Goal: Task Accomplishment & Management: Manage account settings

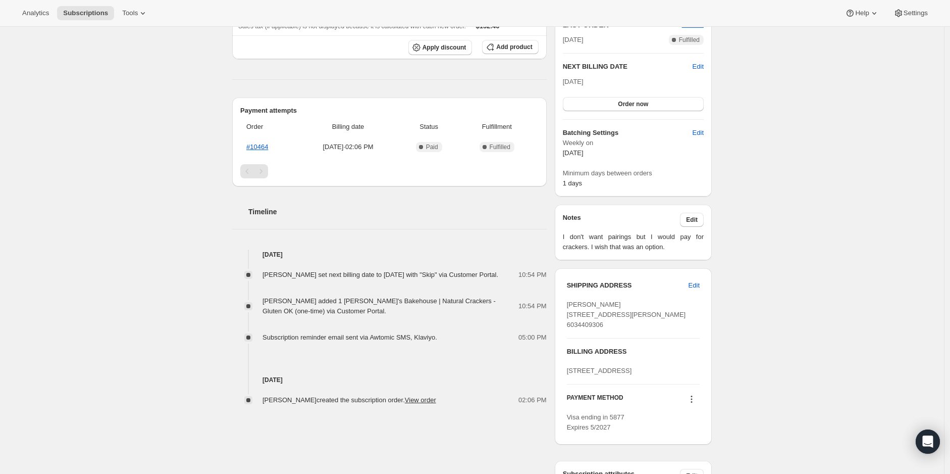
scroll to position [280, 0]
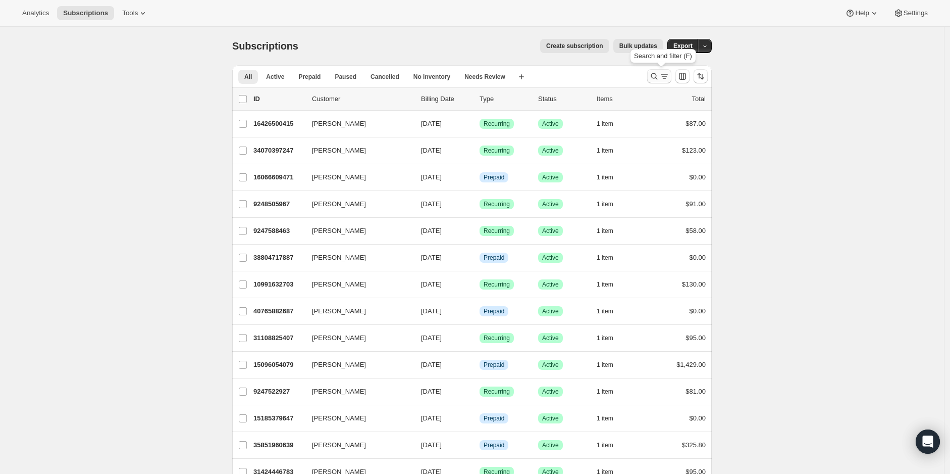
click at [667, 76] on icon "Search and filter results" at bounding box center [665, 76] width 6 height 1
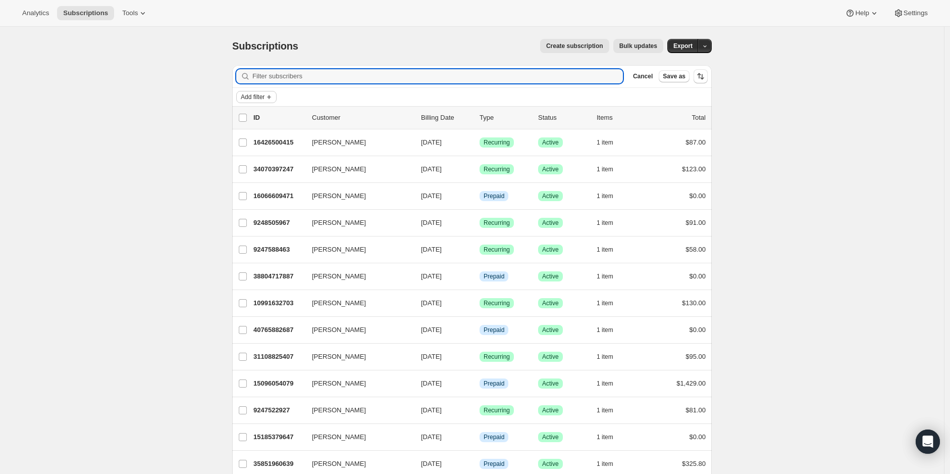
click at [258, 98] on span "Add filter" at bounding box center [253, 97] width 24 height 8
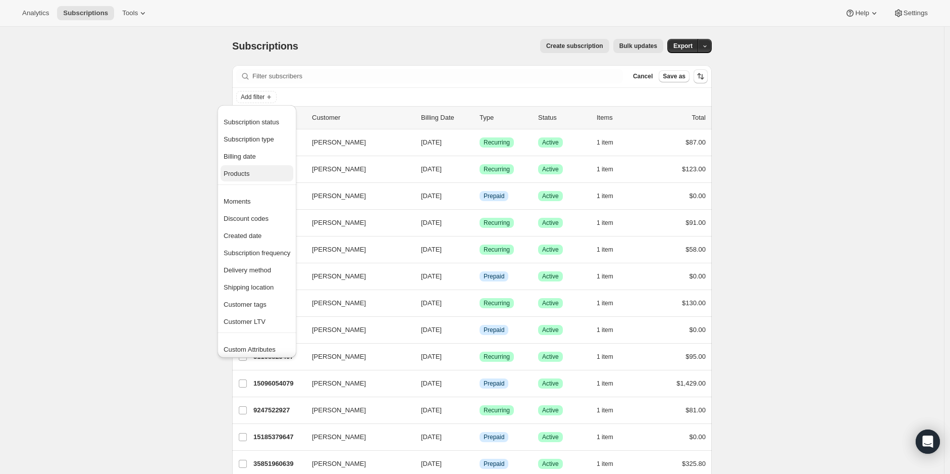
click at [250, 175] on span "Products" at bounding box center [257, 174] width 67 height 10
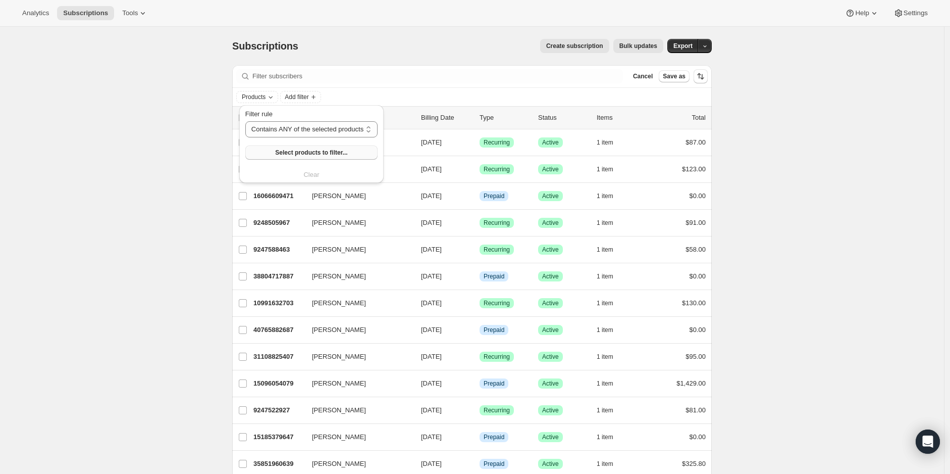
click at [342, 157] on button "Select products to filter..." at bounding box center [311, 152] width 132 height 14
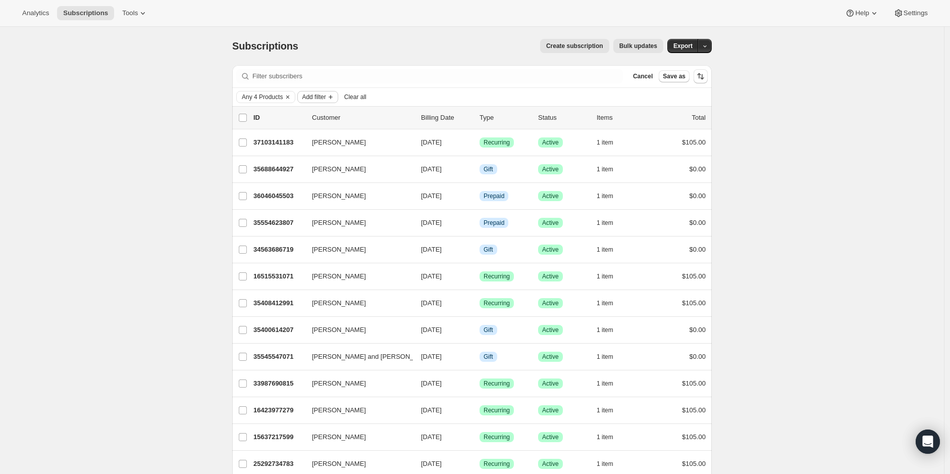
click at [324, 97] on span "Add filter" at bounding box center [314, 97] width 24 height 8
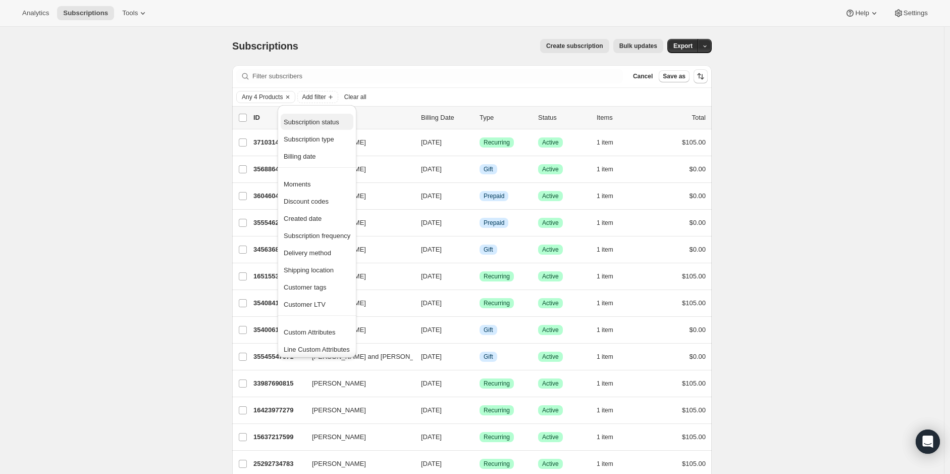
click at [324, 120] on span "Subscription status" at bounding box center [312, 122] width 56 height 8
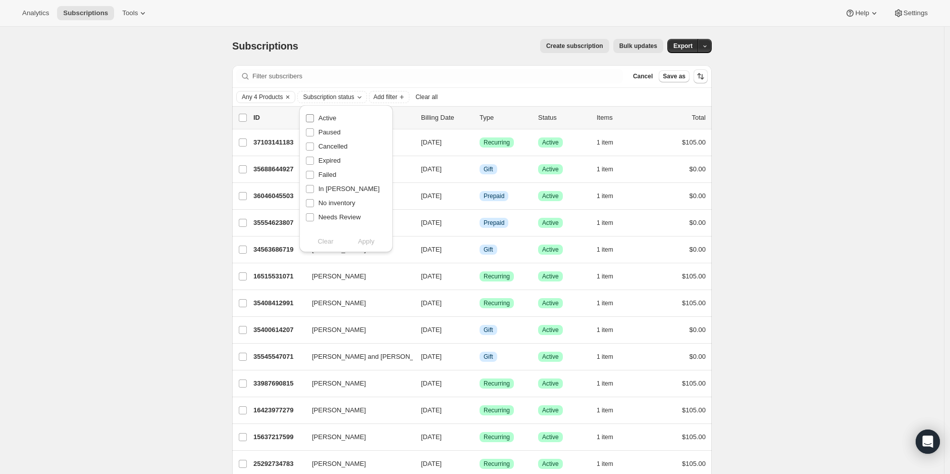
click at [310, 117] on input "Active" at bounding box center [310, 118] width 8 height 8
checkbox input "true"
click at [367, 239] on span "Apply" at bounding box center [366, 241] width 17 height 10
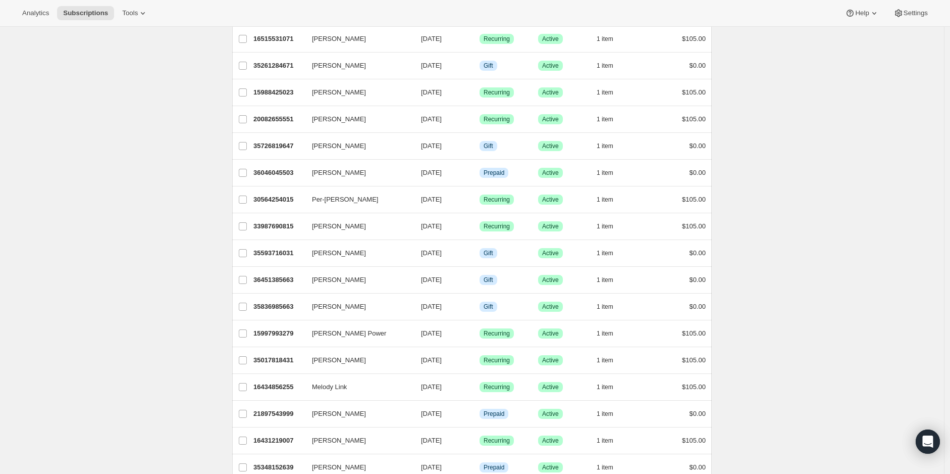
scroll to position [1046, 0]
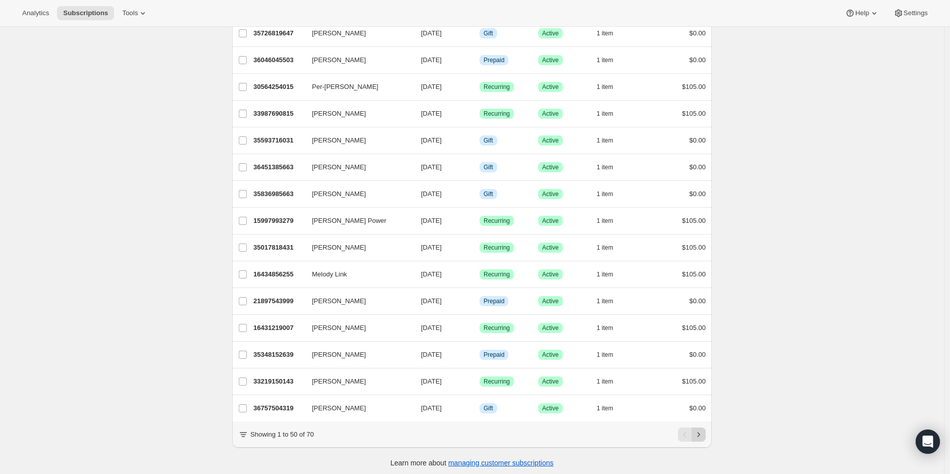
click at [704, 432] on icon "Next" at bounding box center [699, 434] width 10 height 10
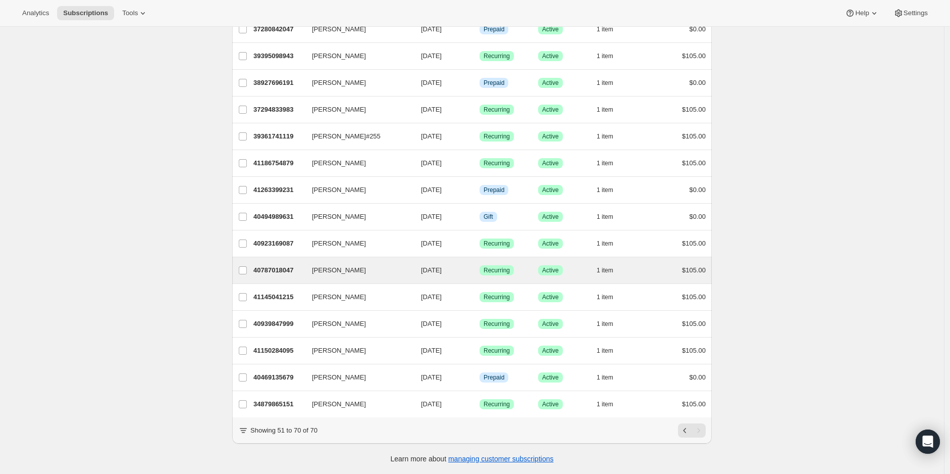
scroll to position [0, 0]
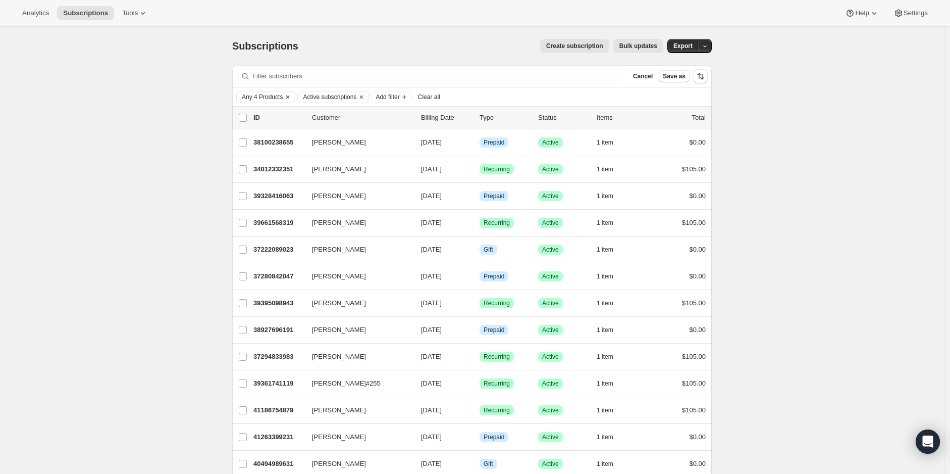
click at [291, 94] on icon "Clear" at bounding box center [288, 97] width 8 height 8
click at [303, 96] on icon "Clear" at bounding box center [300, 97] width 8 height 8
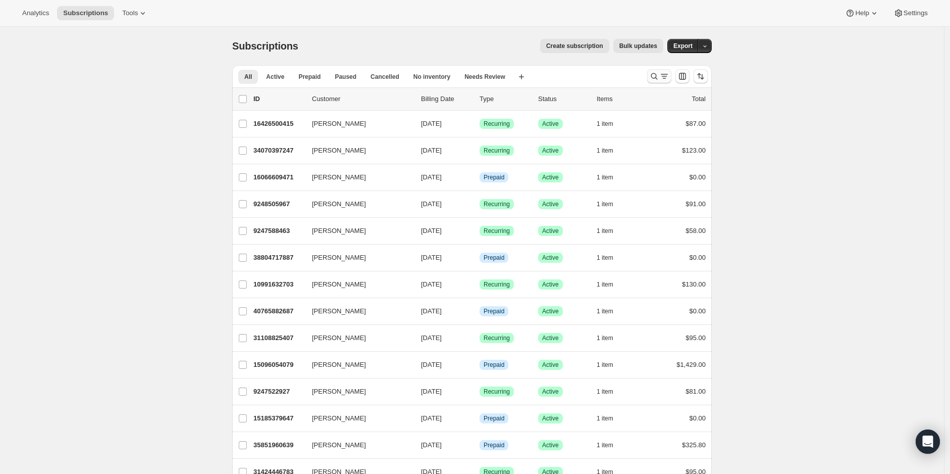
click at [659, 74] on icon "Search and filter results" at bounding box center [654, 76] width 10 height 10
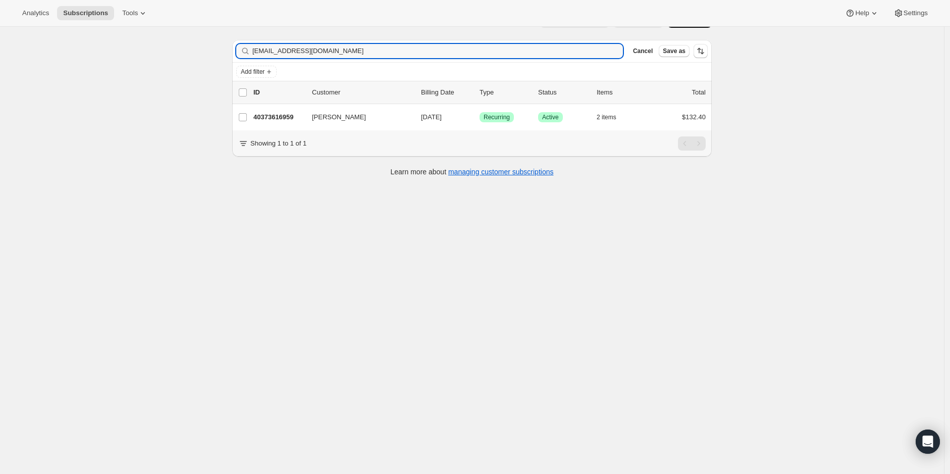
scroll to position [26, 0]
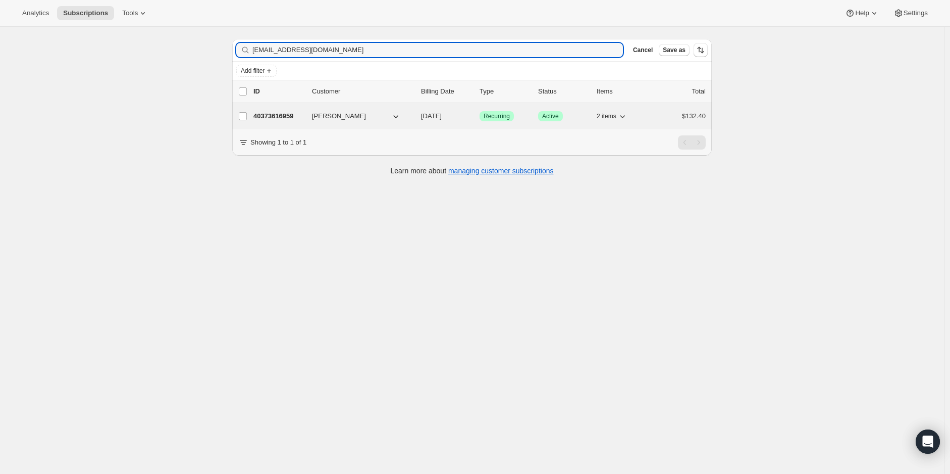
type input "[EMAIL_ADDRESS][DOMAIN_NAME]"
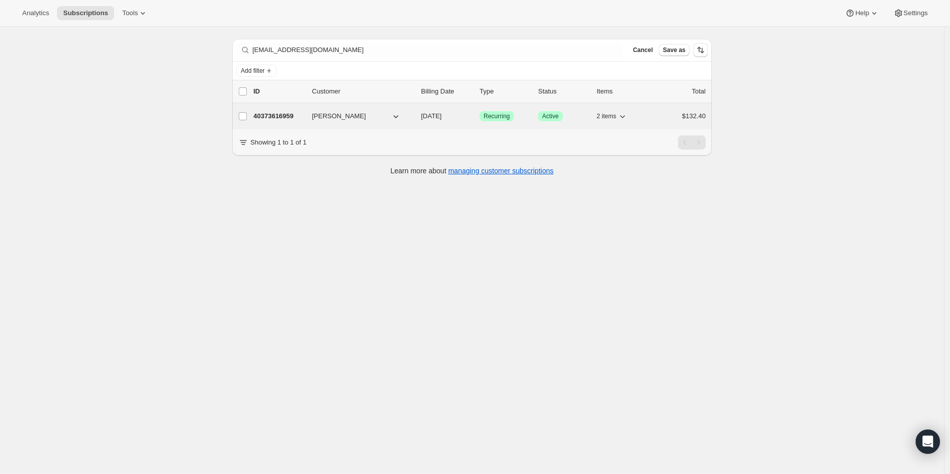
click at [286, 116] on p "40373616959" at bounding box center [278, 116] width 50 height 10
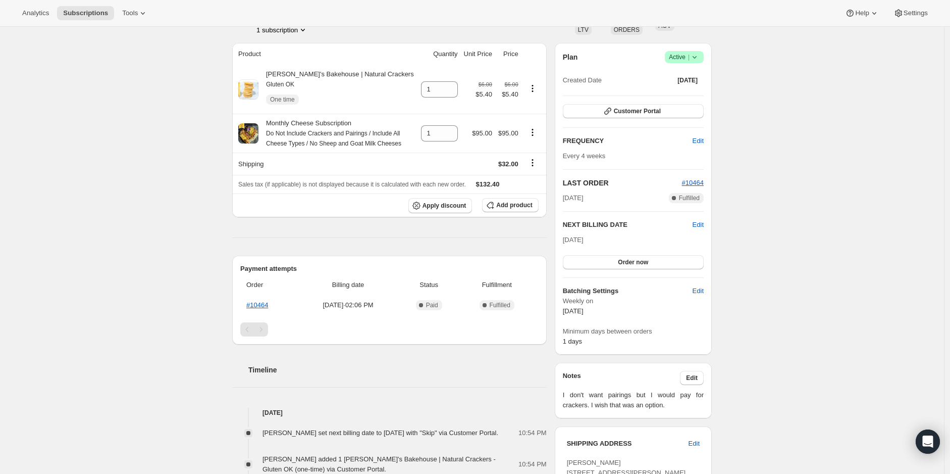
scroll to position [112, 0]
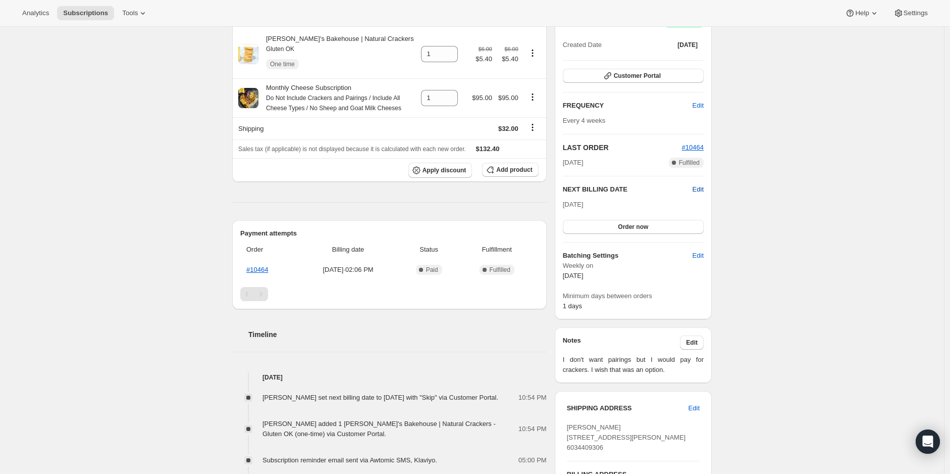
click at [704, 189] on span "Edit" at bounding box center [698, 189] width 11 height 10
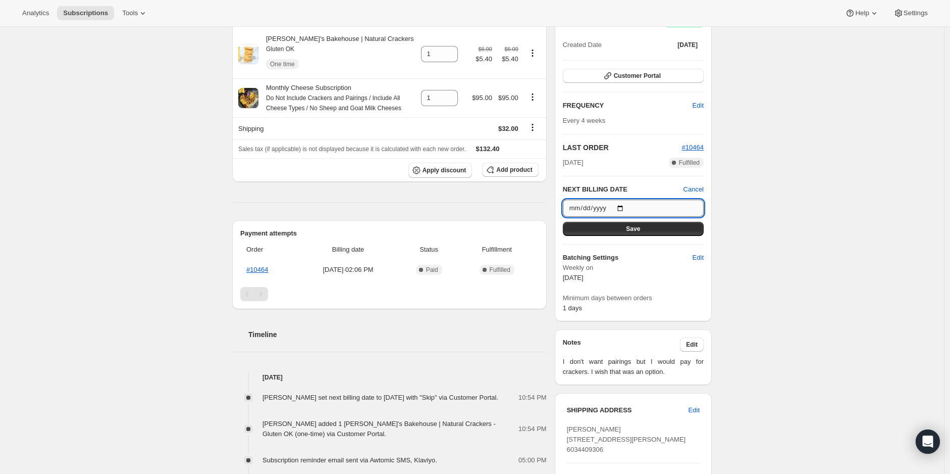
click at [623, 204] on input "[DATE]" at bounding box center [633, 207] width 141 height 17
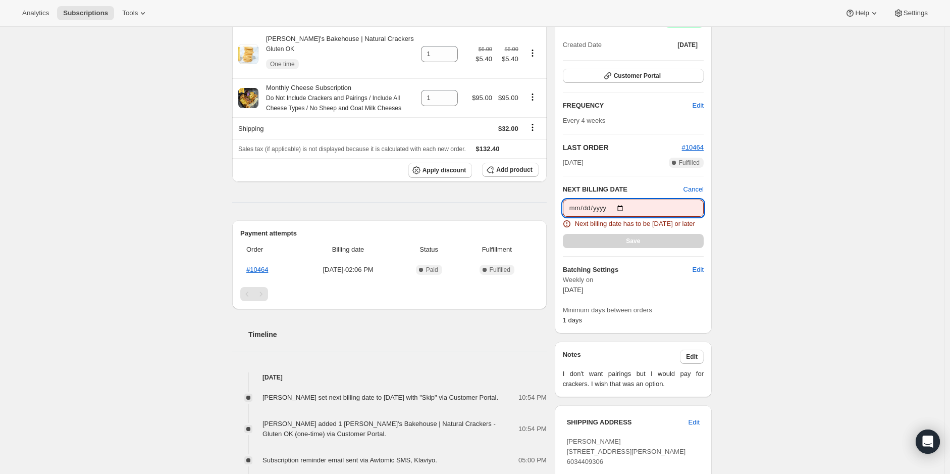
click at [624, 207] on input "[DATE]" at bounding box center [633, 207] width 141 height 17
click at [627, 208] on input "[DATE]" at bounding box center [633, 207] width 141 height 17
type input "[DATE]"
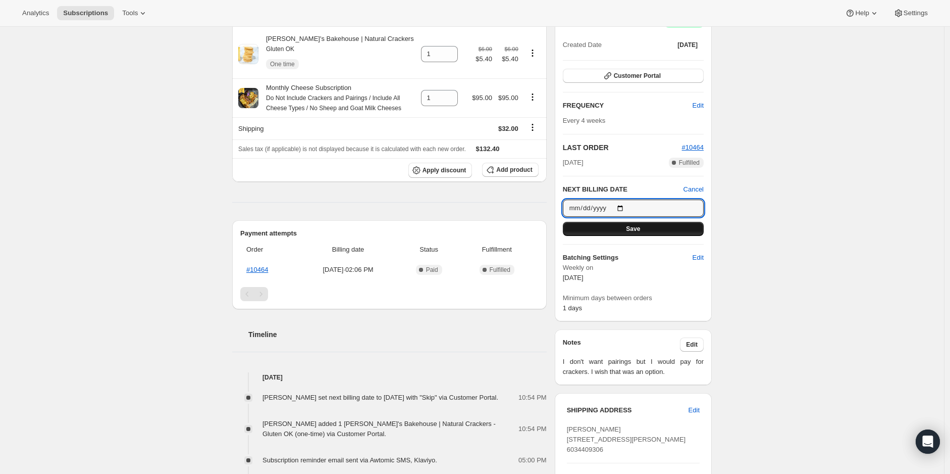
click at [636, 226] on span "Save" at bounding box center [633, 229] width 14 height 8
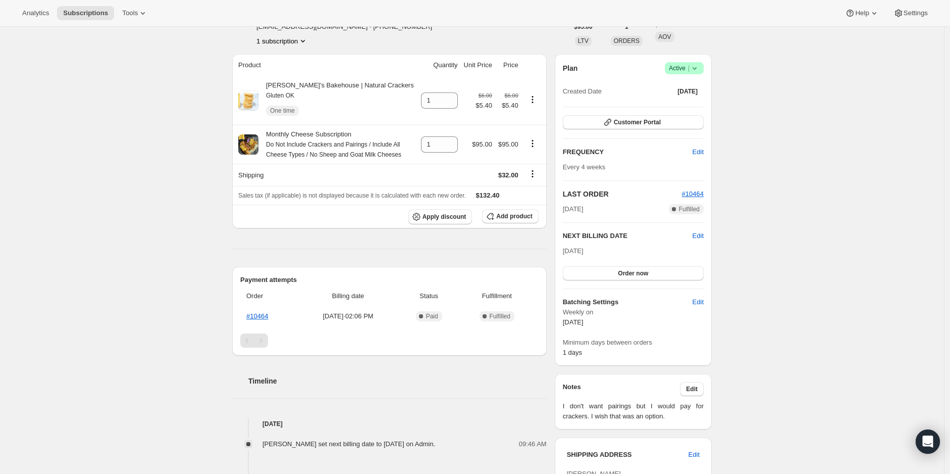
scroll to position [0, 0]
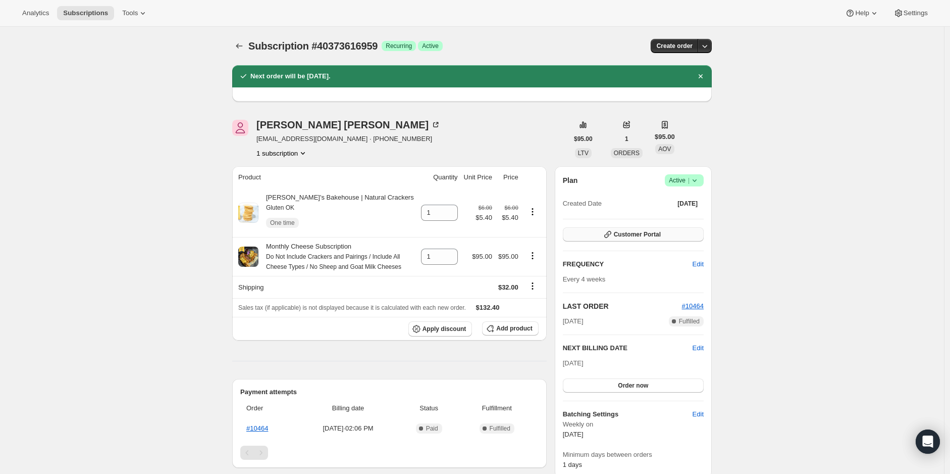
click at [674, 231] on button "Customer Portal" at bounding box center [633, 234] width 141 height 14
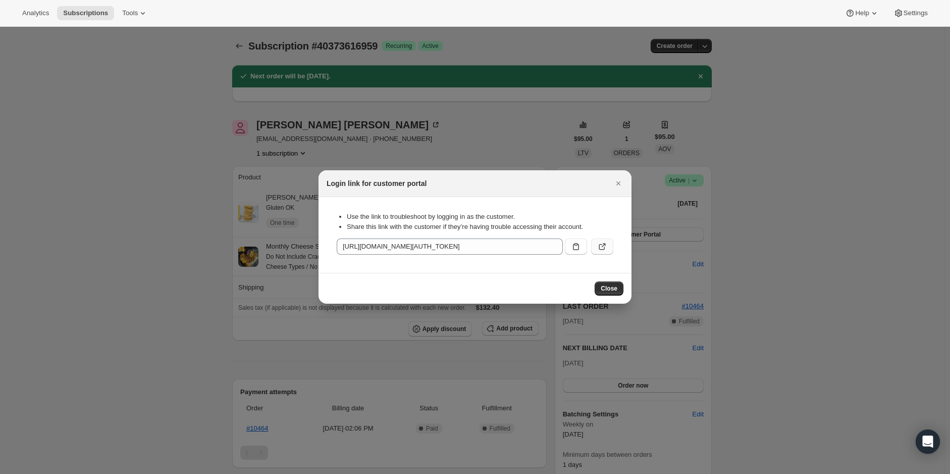
click at [603, 245] on icon ":rev:" at bounding box center [602, 246] width 10 height 10
click at [575, 245] on icon ":rev:" at bounding box center [576, 246] width 10 height 10
click at [621, 184] on icon "Close" at bounding box center [618, 183] width 10 height 10
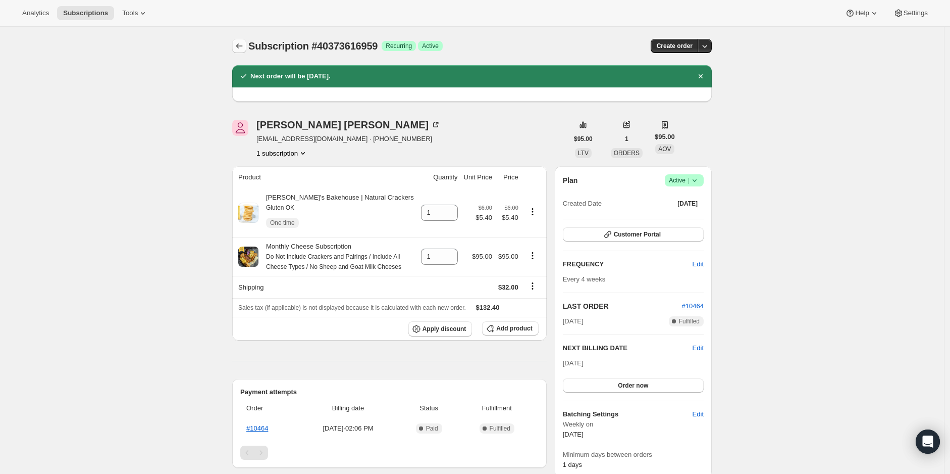
click at [241, 43] on icon "Subscriptions" at bounding box center [239, 46] width 10 height 10
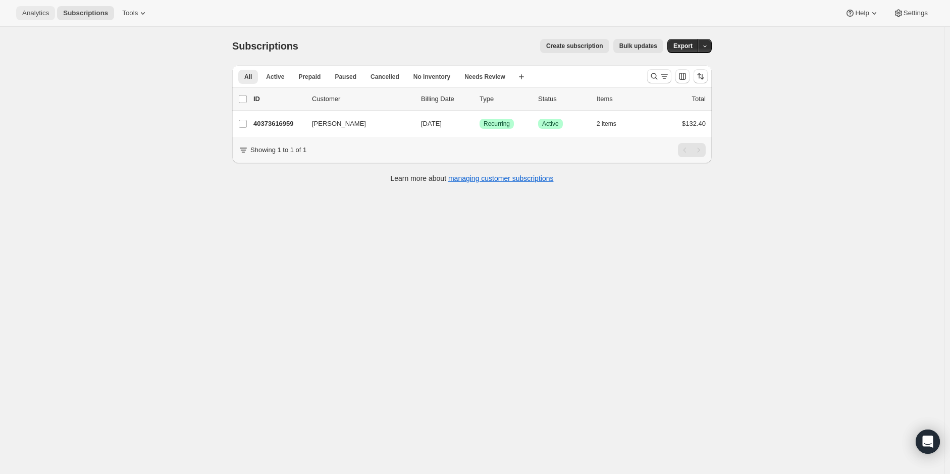
click at [34, 7] on button "Analytics" at bounding box center [35, 13] width 39 height 14
